Goal: Task Accomplishment & Management: Manage account settings

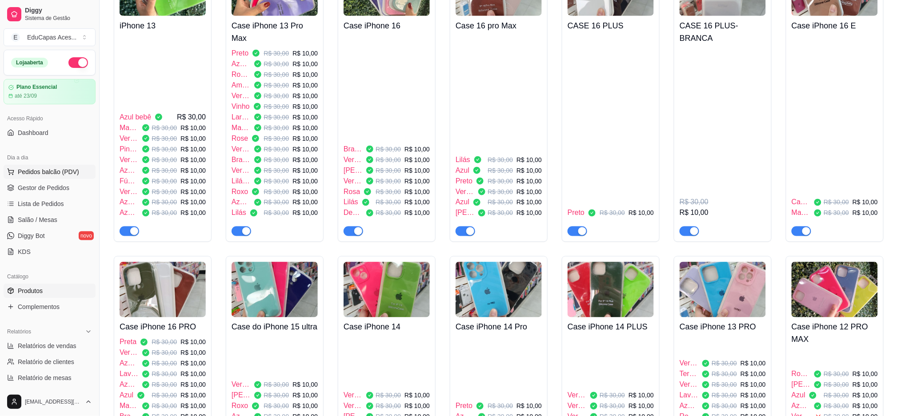
scroll to position [415, 0]
click at [61, 184] on span "Gestor de Pedidos" at bounding box center [44, 188] width 52 height 9
